Goal: Information Seeking & Learning: Check status

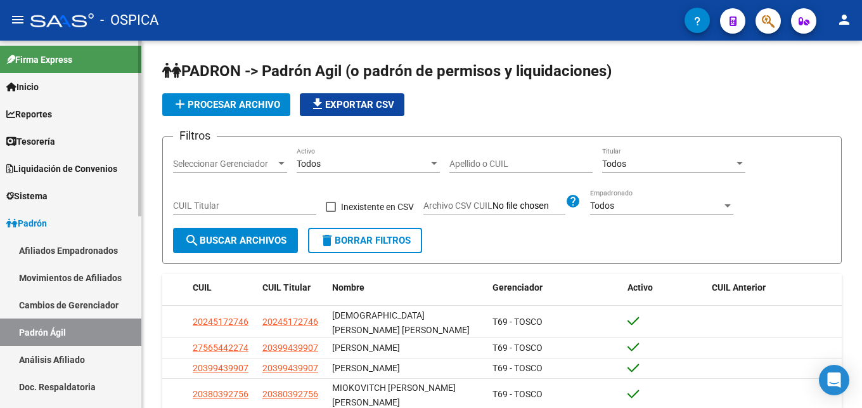
click at [92, 353] on link "Análisis Afiliado" at bounding box center [70, 359] width 141 height 27
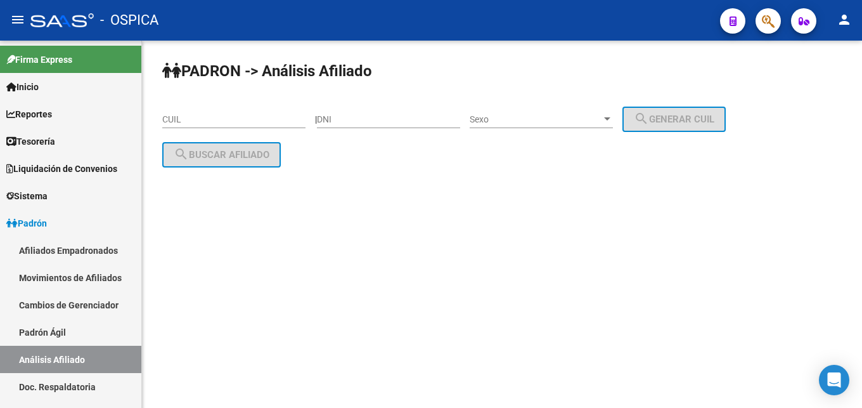
click at [170, 122] on input "CUIL" at bounding box center [233, 119] width 143 height 11
paste input "23-25614356-9"
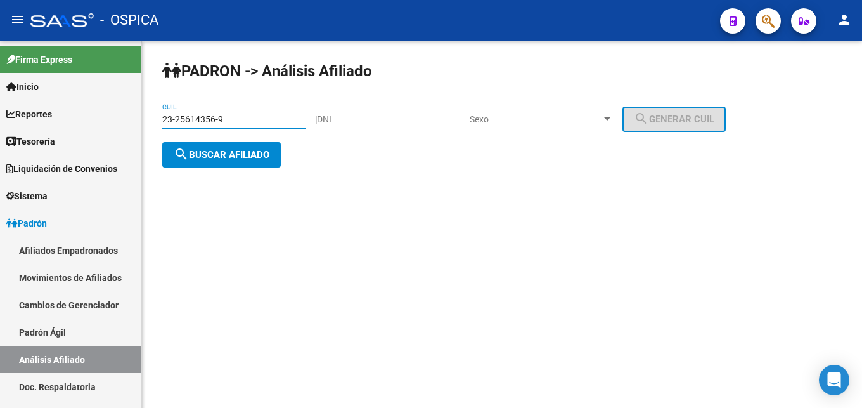
type input "23-25614356-9"
click at [214, 163] on button "search Buscar afiliado" at bounding box center [221, 154] width 119 height 25
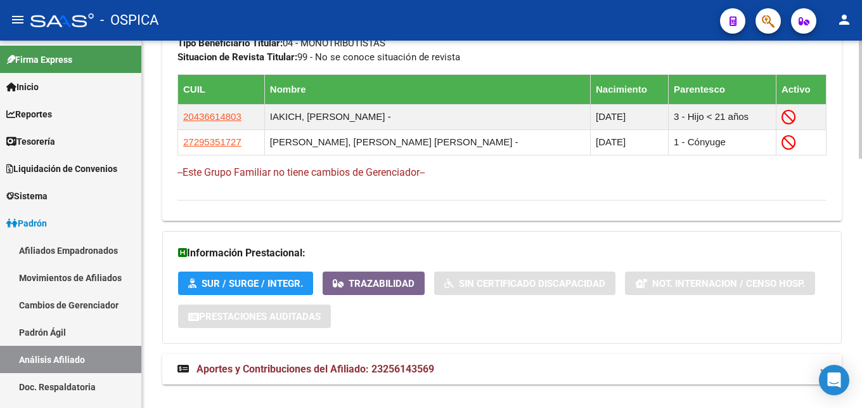
scroll to position [774, 0]
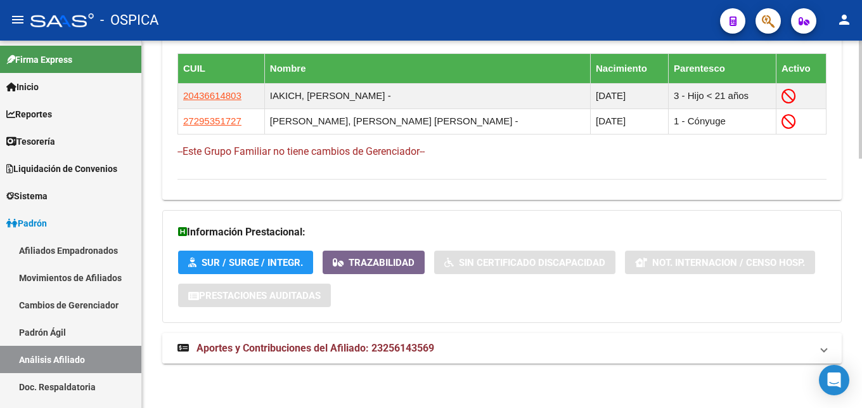
click at [442, 342] on mat-panel-title "Aportes y Contribuciones del Afiliado: 23256143569" at bounding box center [495, 348] width 634 height 14
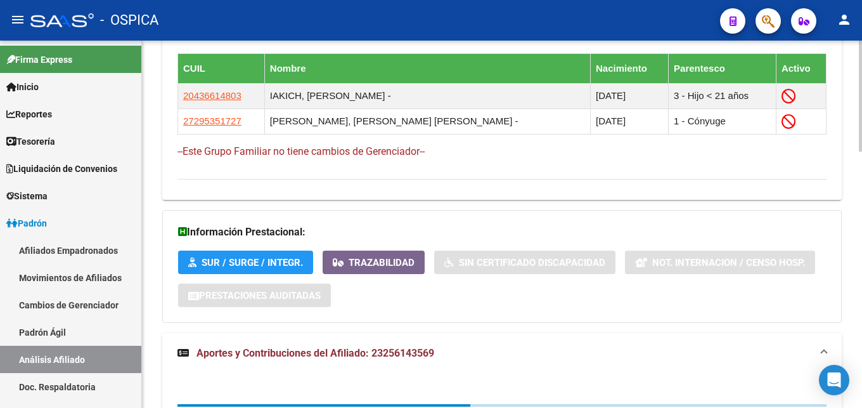
scroll to position [848, 0]
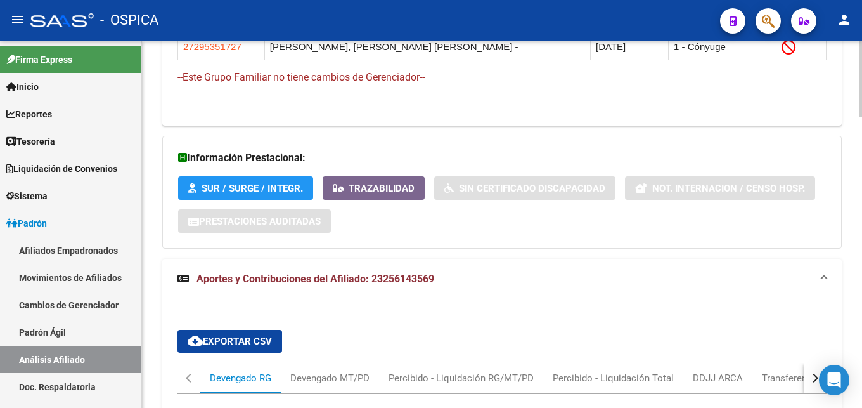
click at [809, 377] on button "button" at bounding box center [815, 378] width 23 height 30
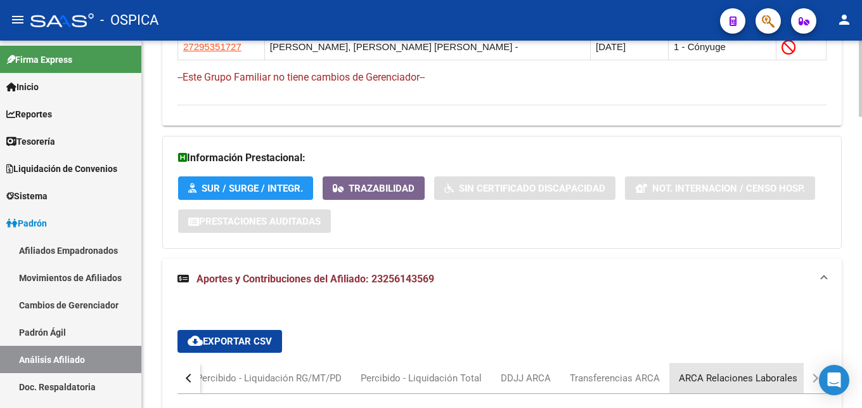
click at [748, 382] on div "ARCA Relaciones Laborales" at bounding box center [738, 378] width 119 height 14
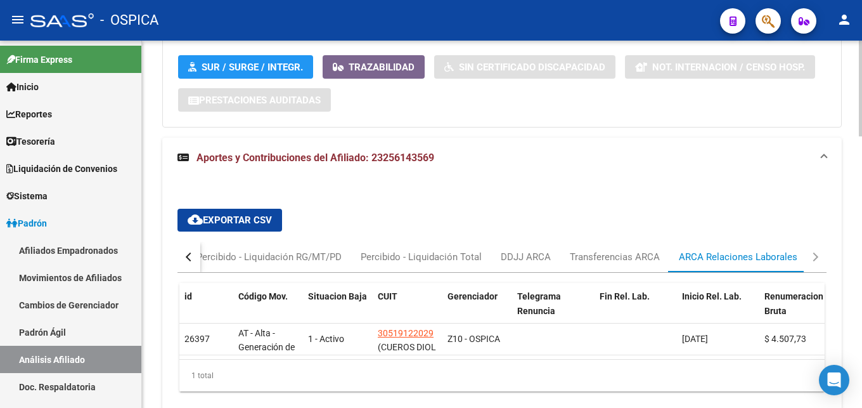
scroll to position [1038, 0]
